Goal: Check status: Check status

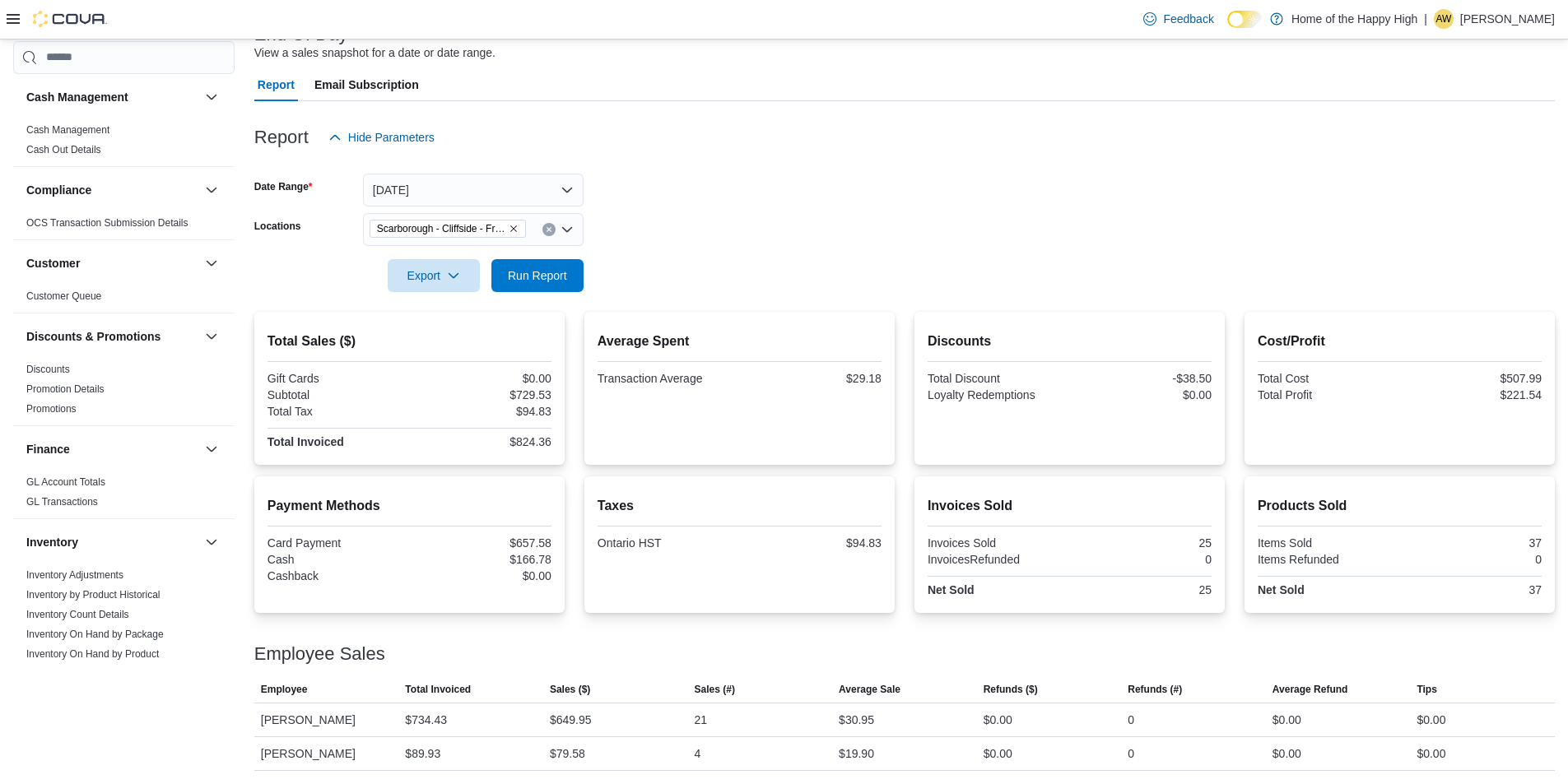
click at [566, 272] on span "Run Report" at bounding box center [538, 275] width 60 height 16
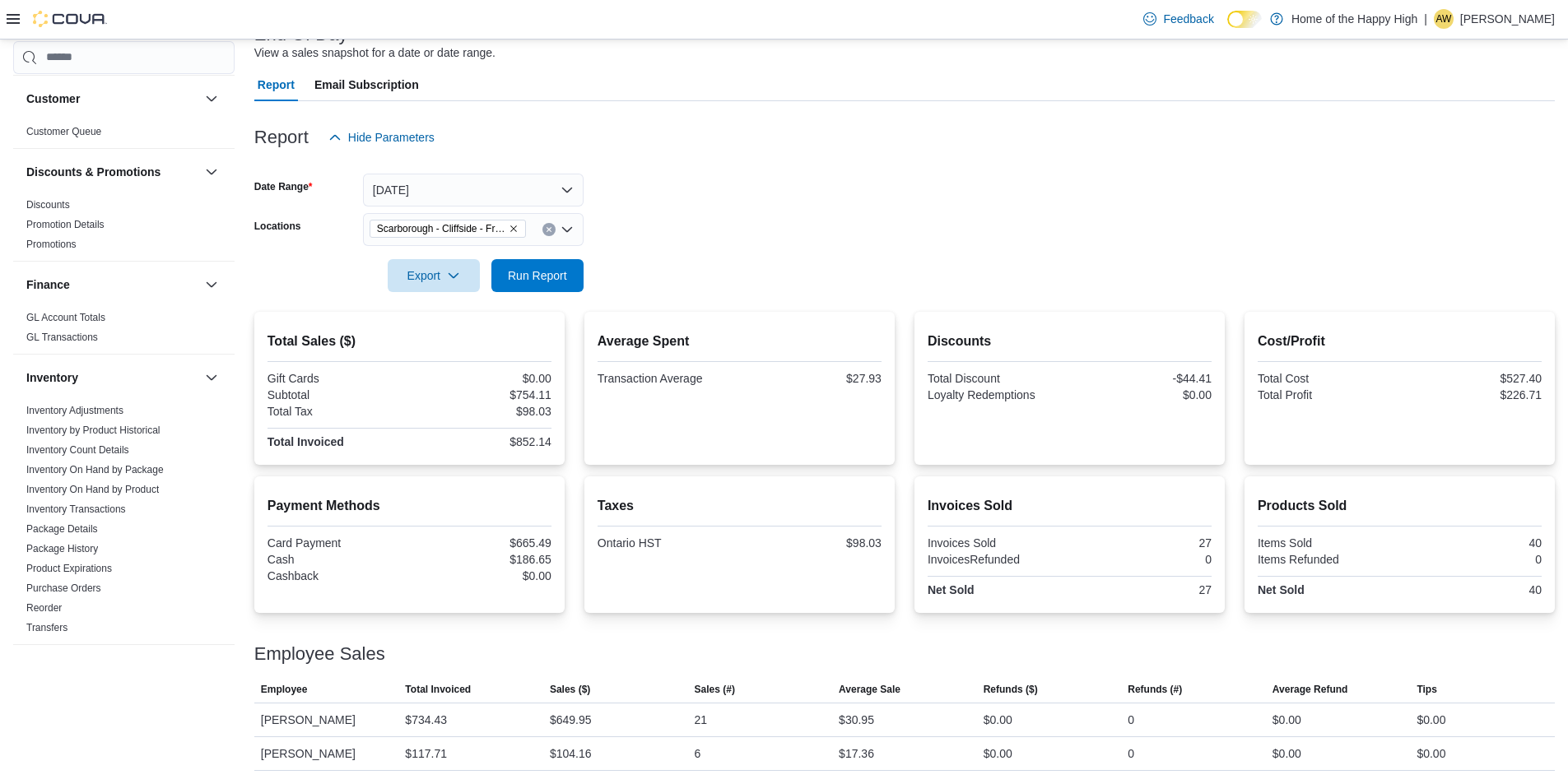
click at [536, 169] on div at bounding box center [905, 163] width 1301 height 20
click at [531, 170] on div at bounding box center [905, 163] width 1301 height 20
click at [527, 189] on button "[DATE]" at bounding box center [473, 190] width 221 height 33
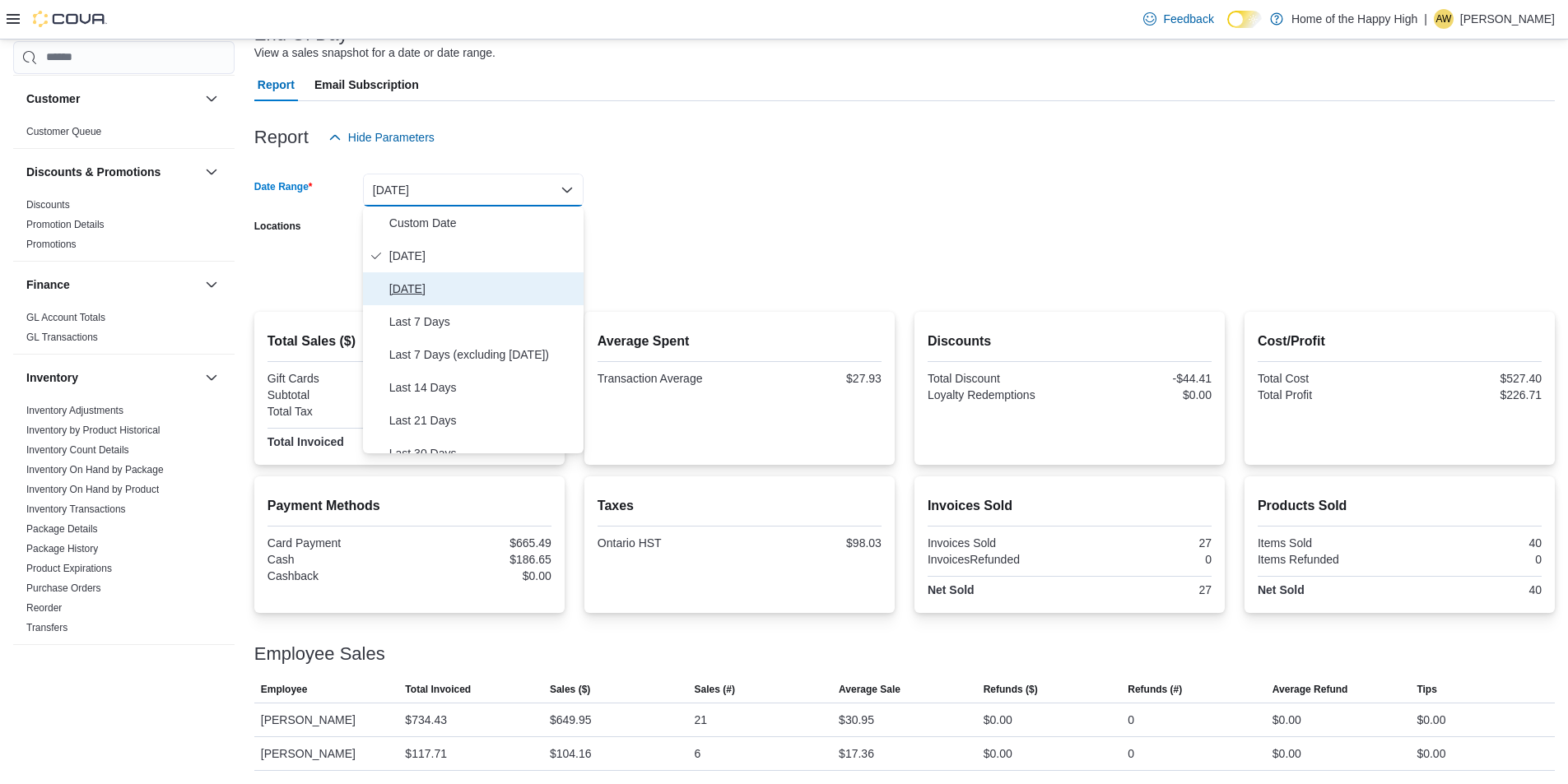
click at [476, 277] on button "[DATE]" at bounding box center [473, 289] width 221 height 33
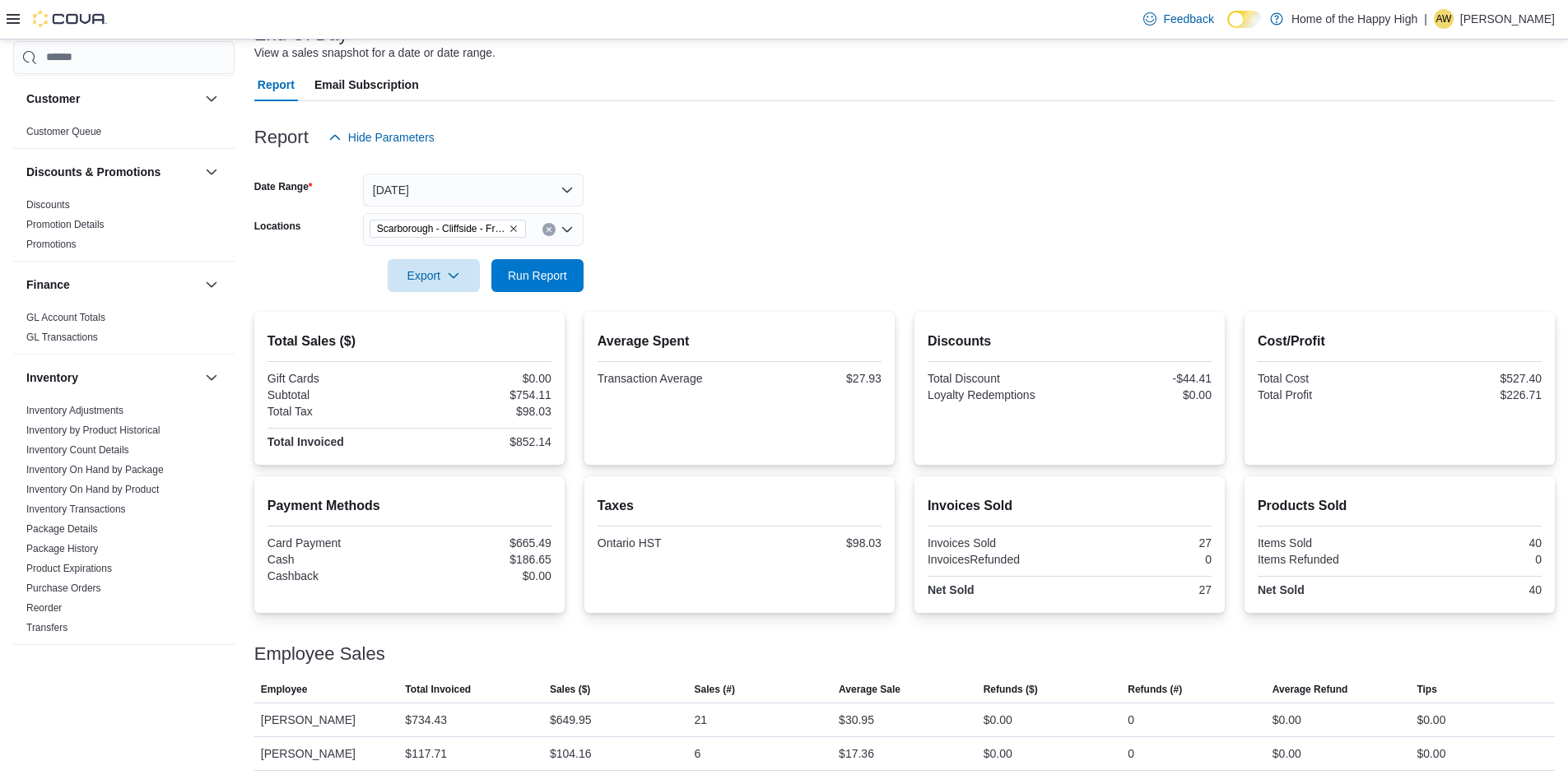
click at [708, 182] on form "Date Range [DATE] Locations [GEOGRAPHIC_DATA] - [GEOGRAPHIC_DATA] - Friendly St…" at bounding box center [905, 223] width 1301 height 138
click at [558, 248] on div at bounding box center [905, 252] width 1301 height 13
click at [556, 259] on span "Run Report" at bounding box center [537, 274] width 72 height 33
click at [530, 182] on button "[DATE]" at bounding box center [473, 190] width 221 height 33
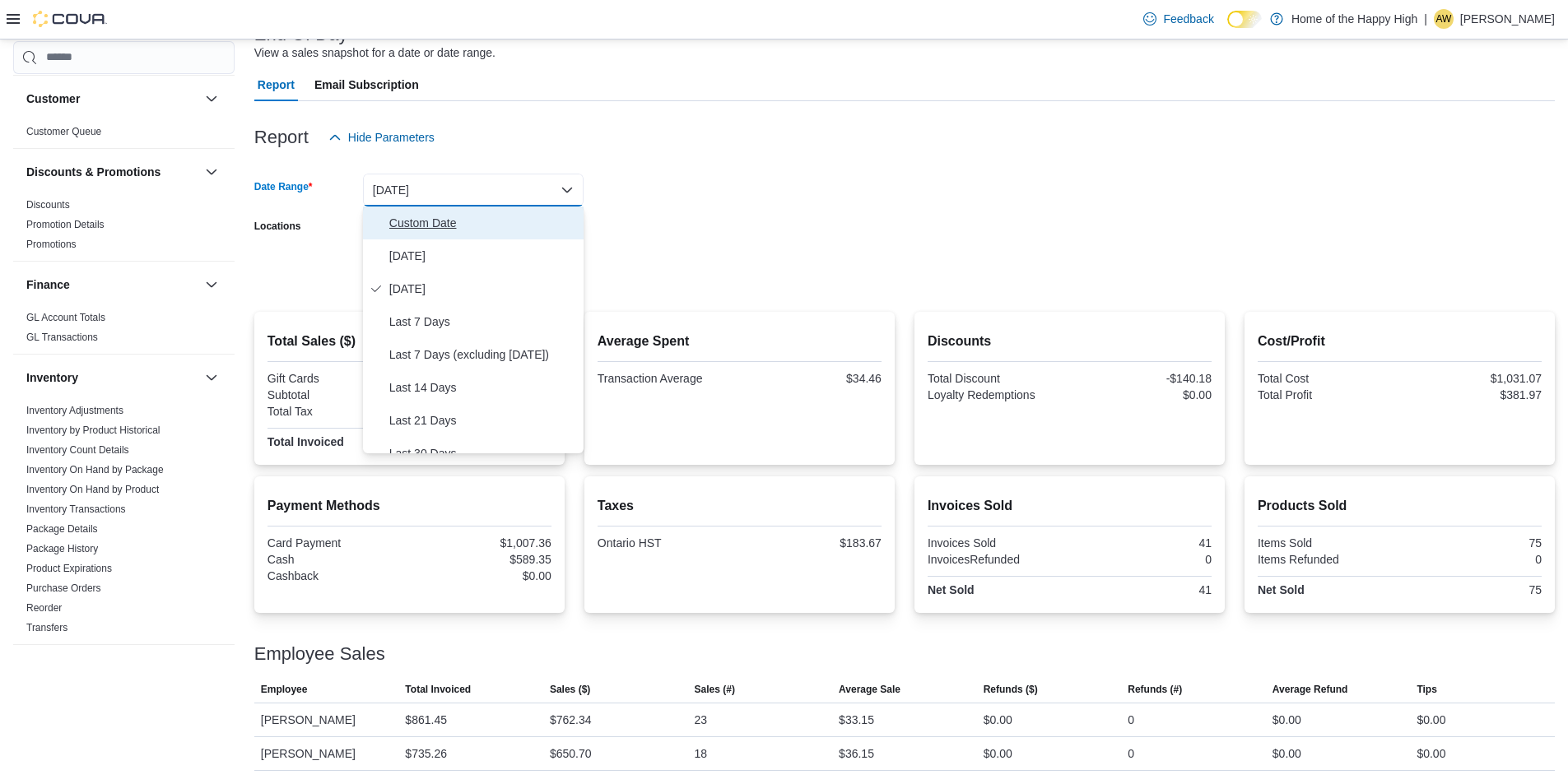
click at [464, 235] on button "Custom Date" at bounding box center [473, 223] width 221 height 33
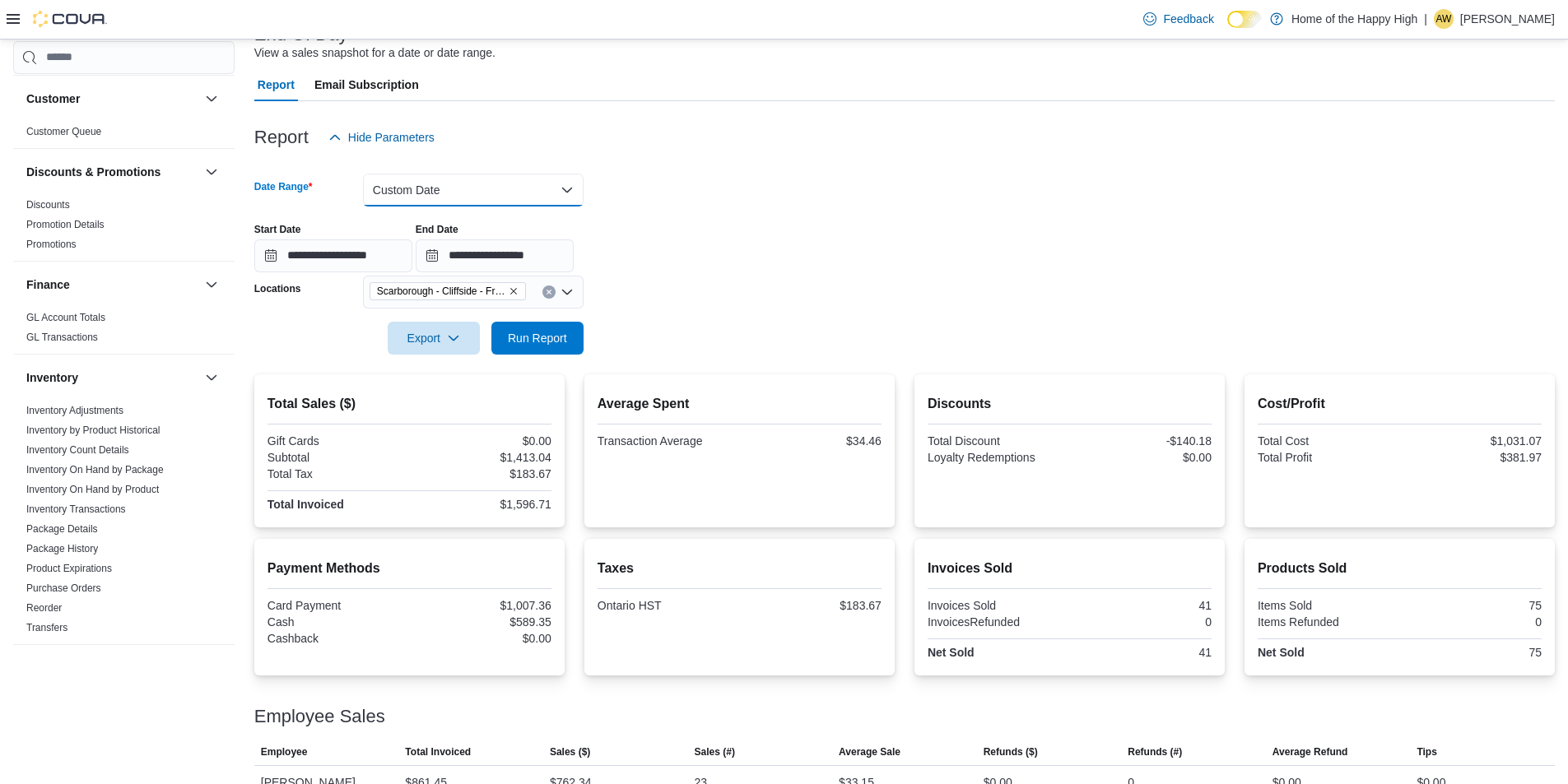
click at [509, 178] on button "Custom Date" at bounding box center [473, 190] width 221 height 33
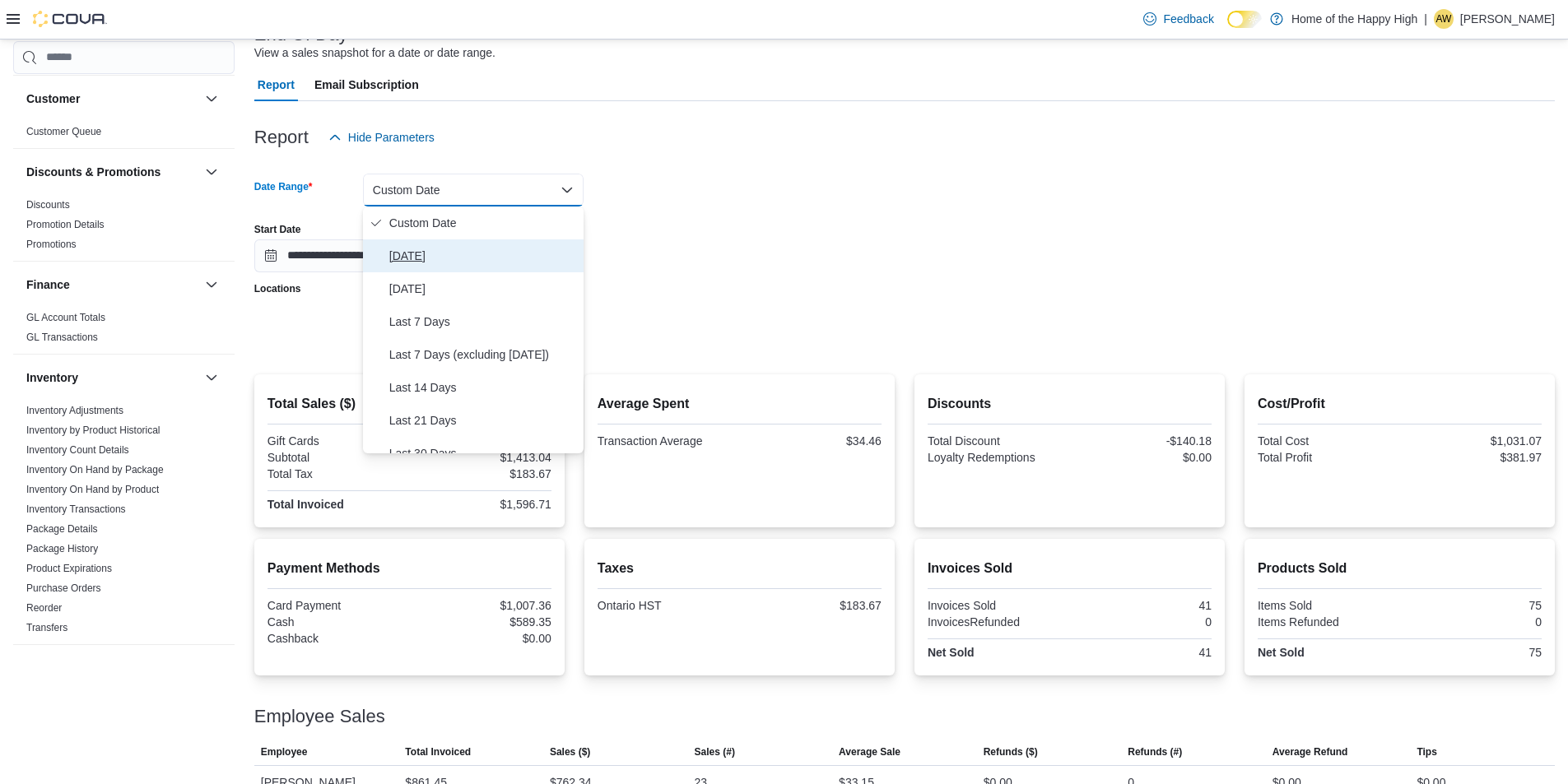
click at [457, 248] on span "[DATE]" at bounding box center [484, 255] width 188 height 20
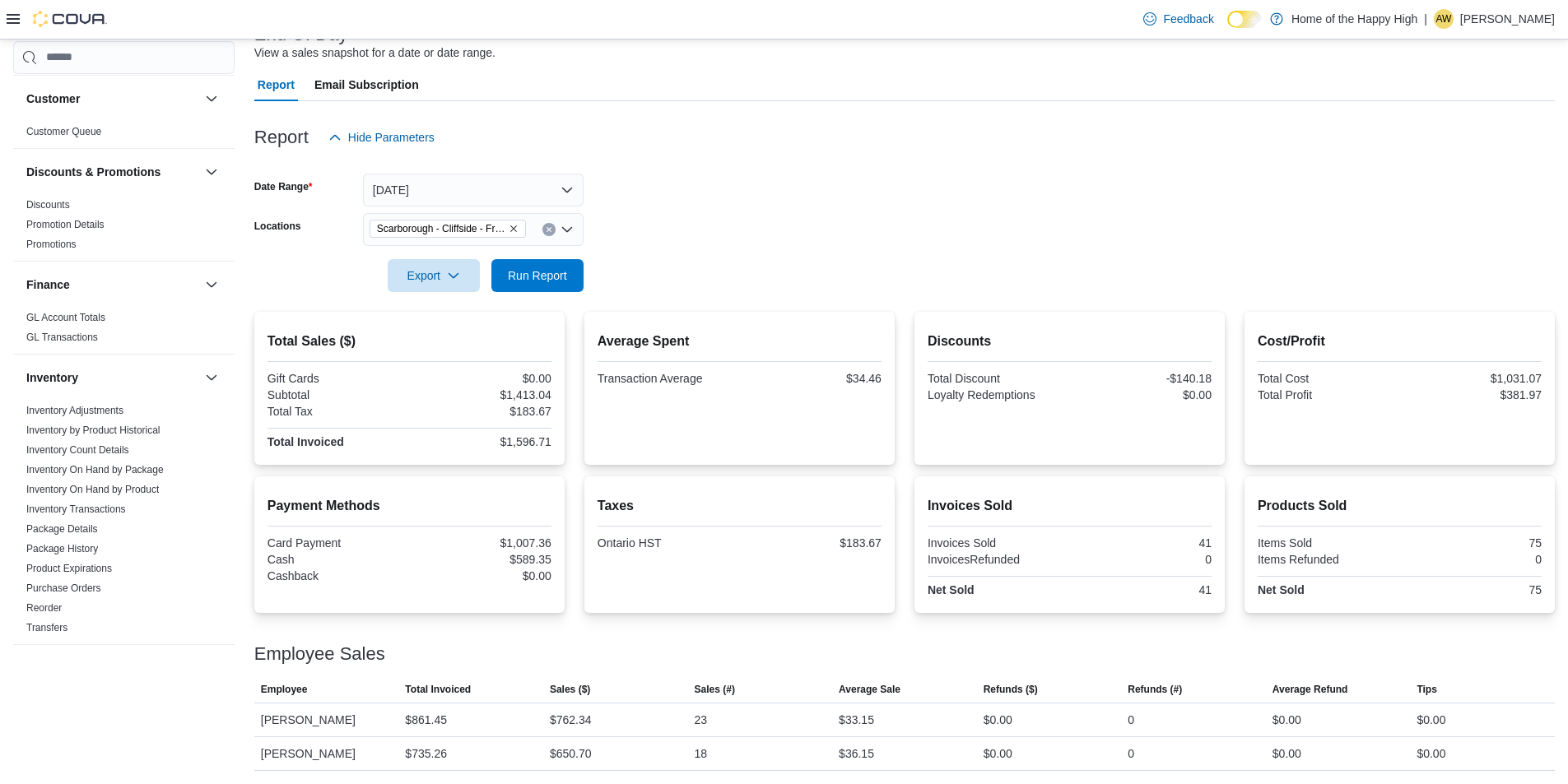
click at [813, 192] on form "Date Range [DATE] Locations [GEOGRAPHIC_DATA] - [GEOGRAPHIC_DATA] - Friendly St…" at bounding box center [905, 223] width 1301 height 138
click at [569, 267] on span "Run Report" at bounding box center [537, 274] width 72 height 33
